Goal: Task Accomplishment & Management: Use online tool/utility

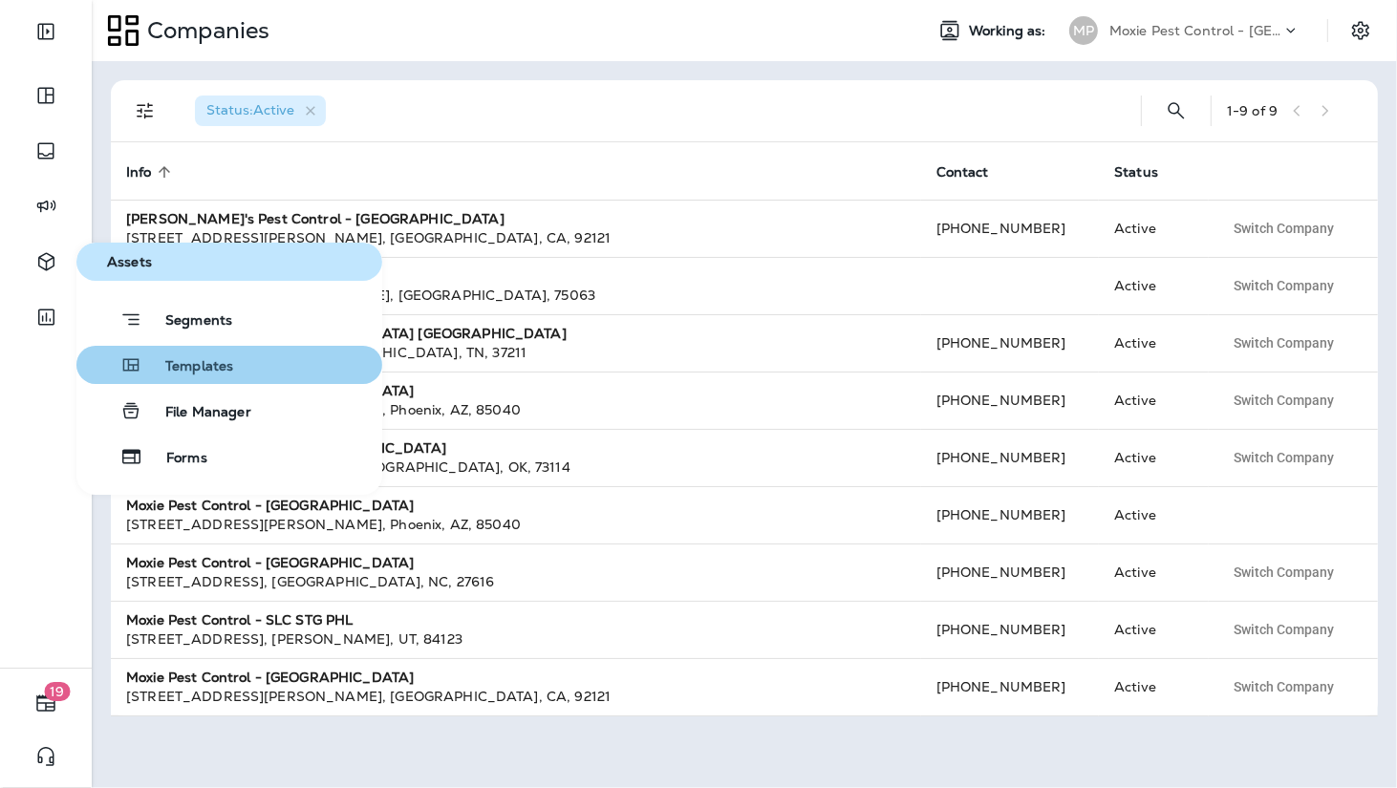
click at [158, 360] on span "Templates" at bounding box center [187, 367] width 91 height 18
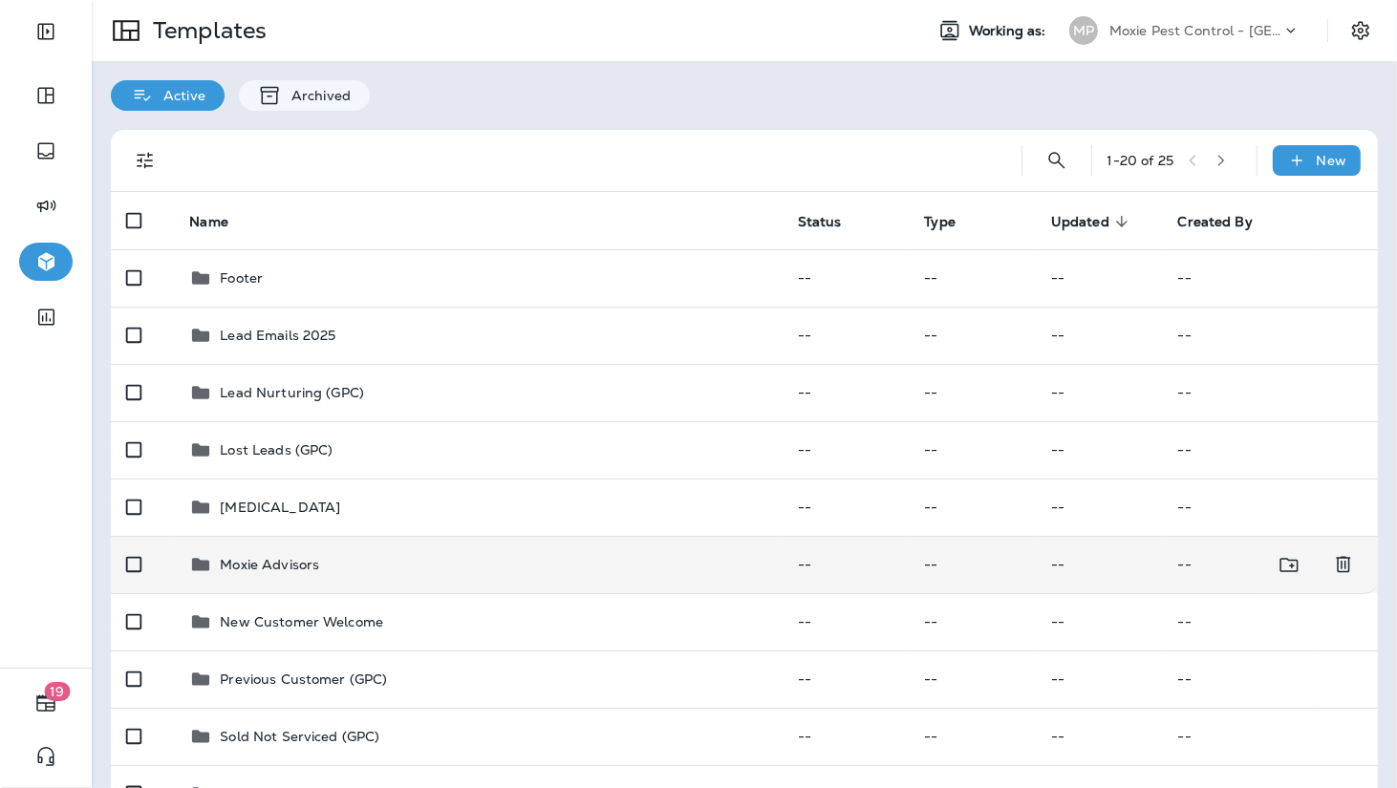
click at [425, 559] on div "Moxie Advisors" at bounding box center [477, 564] width 577 height 23
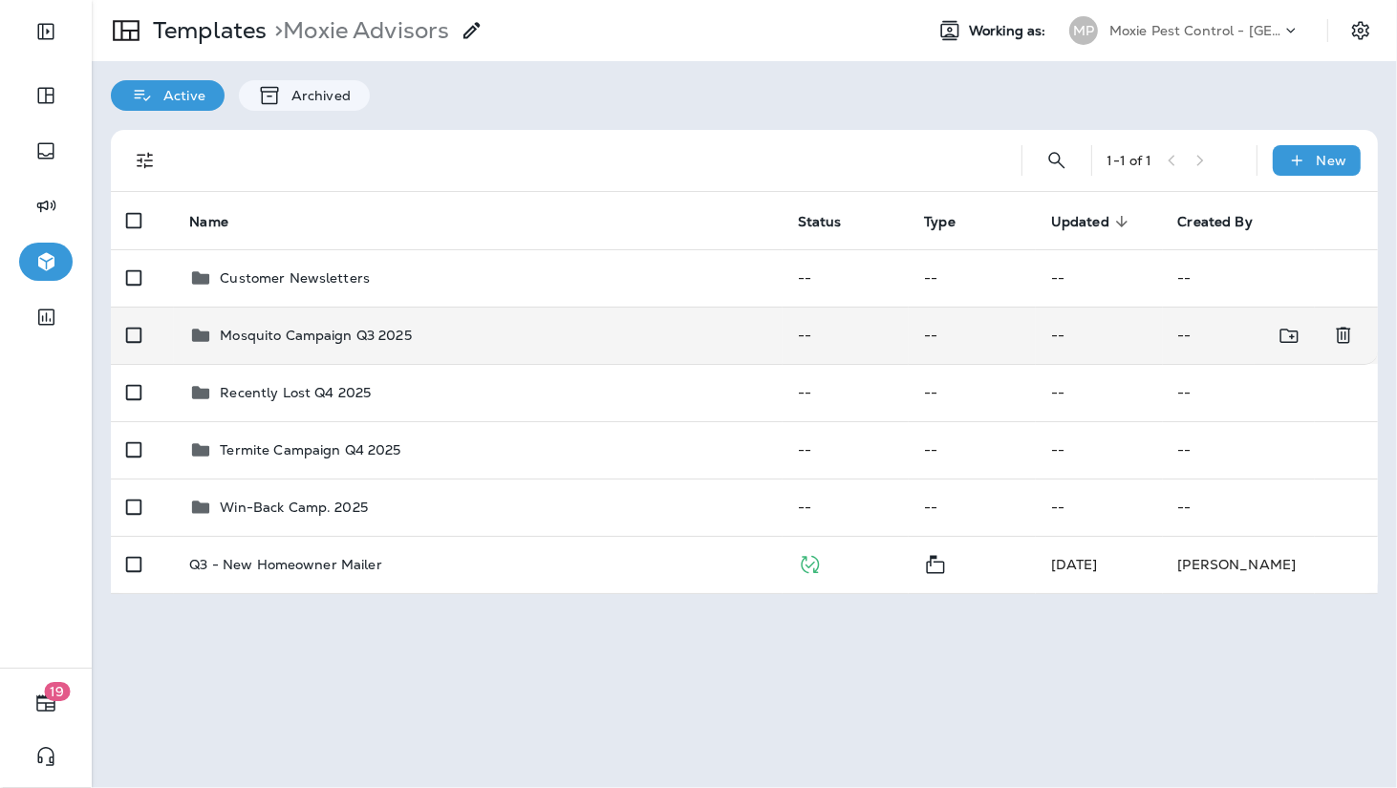
click at [435, 346] on div "Mosquito Campaign Q3 2025" at bounding box center [477, 335] width 577 height 23
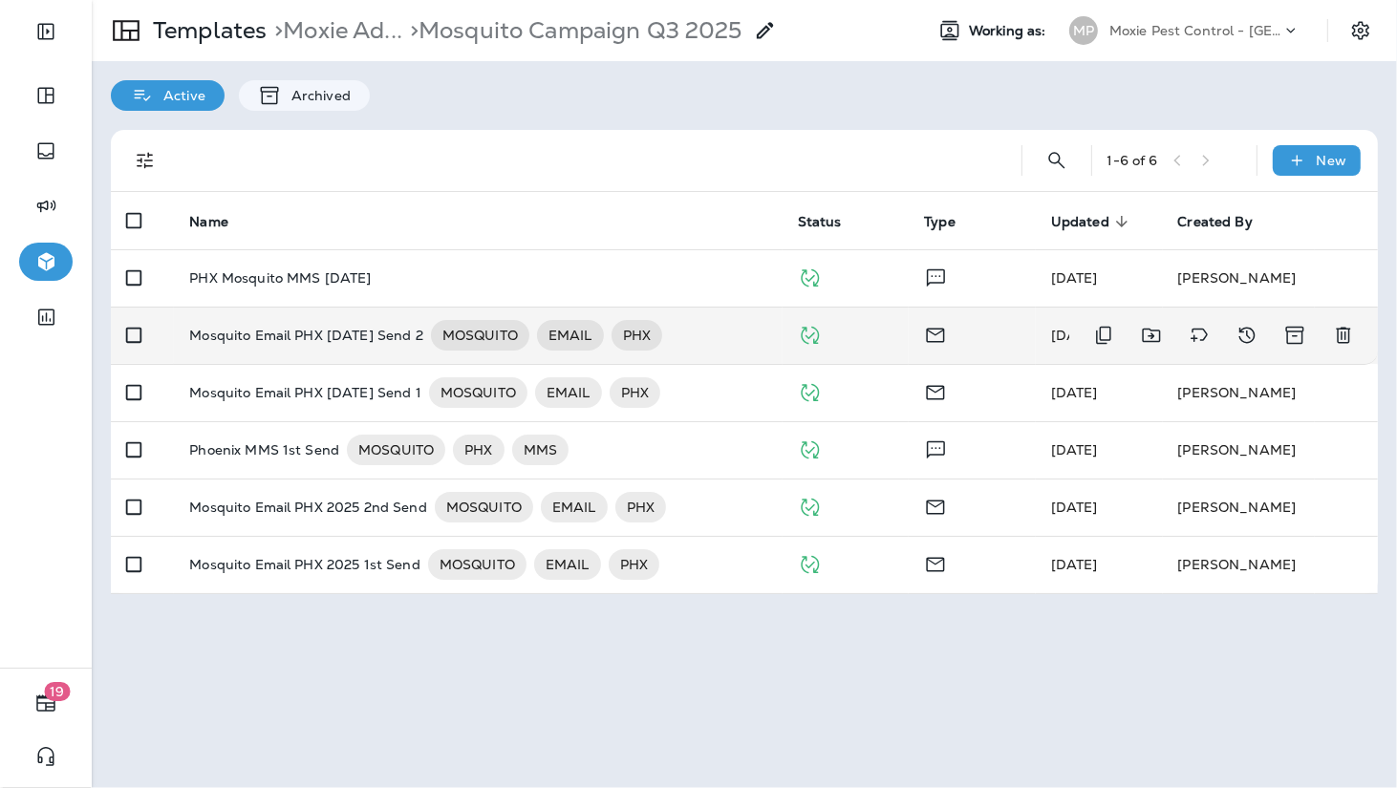
click at [416, 332] on p "Mosquito Email PHX [DATE] Send 2" at bounding box center [305, 335] width 233 height 31
